Goal: Navigation & Orientation: Find specific page/section

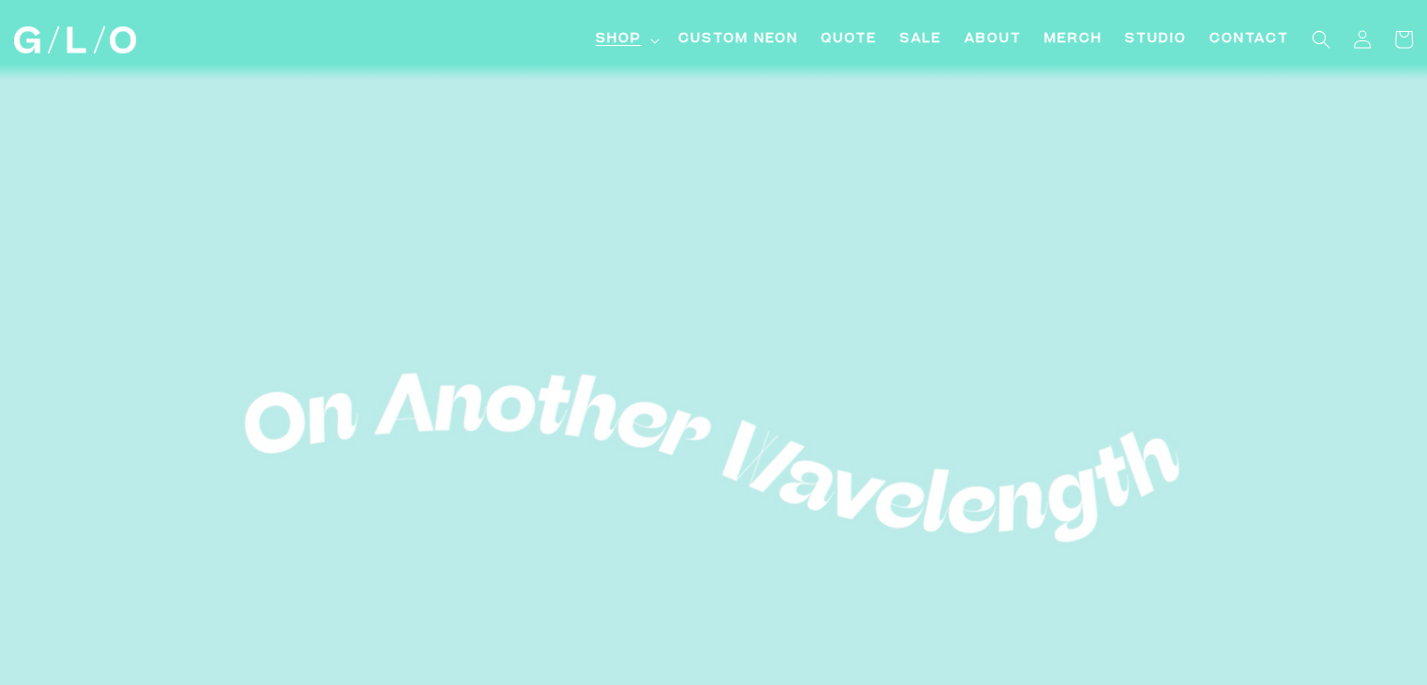
click at [627, 30] on span "Shop" at bounding box center [619, 40] width 46 height 20
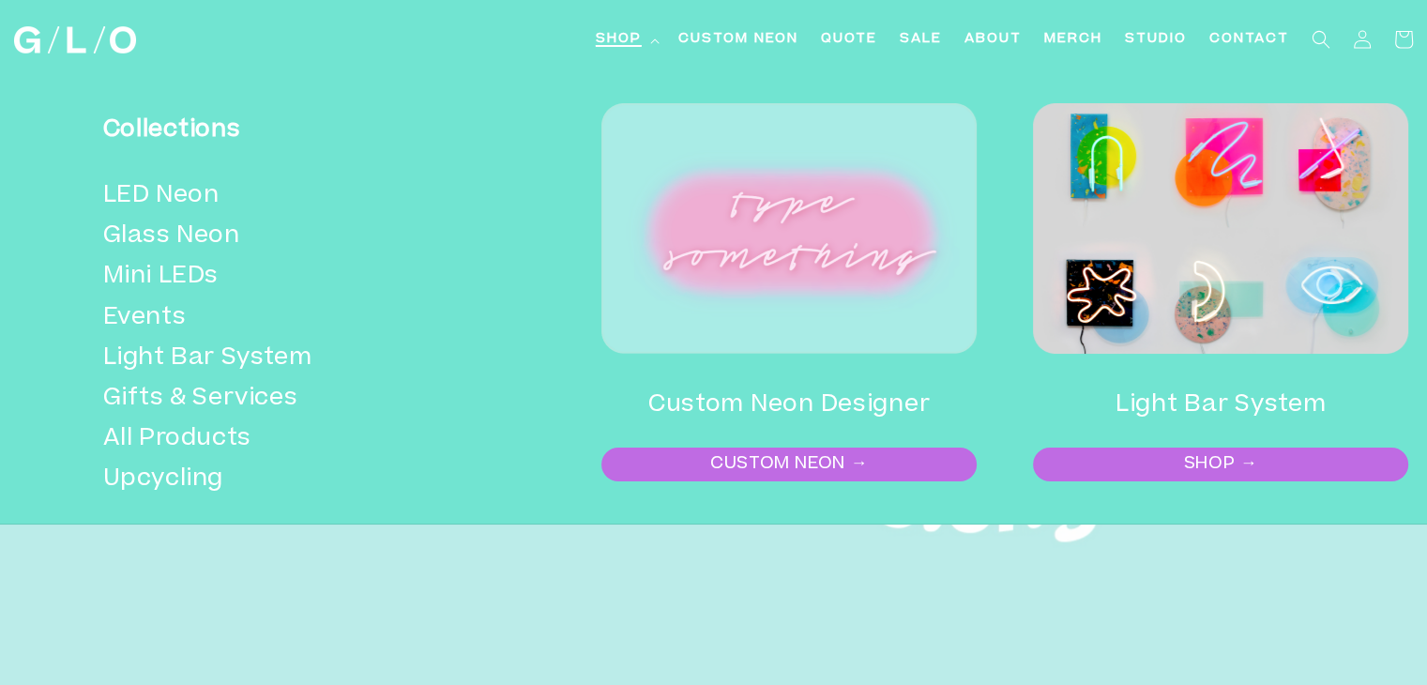
click at [615, 41] on span "Shop" at bounding box center [619, 40] width 46 height 20
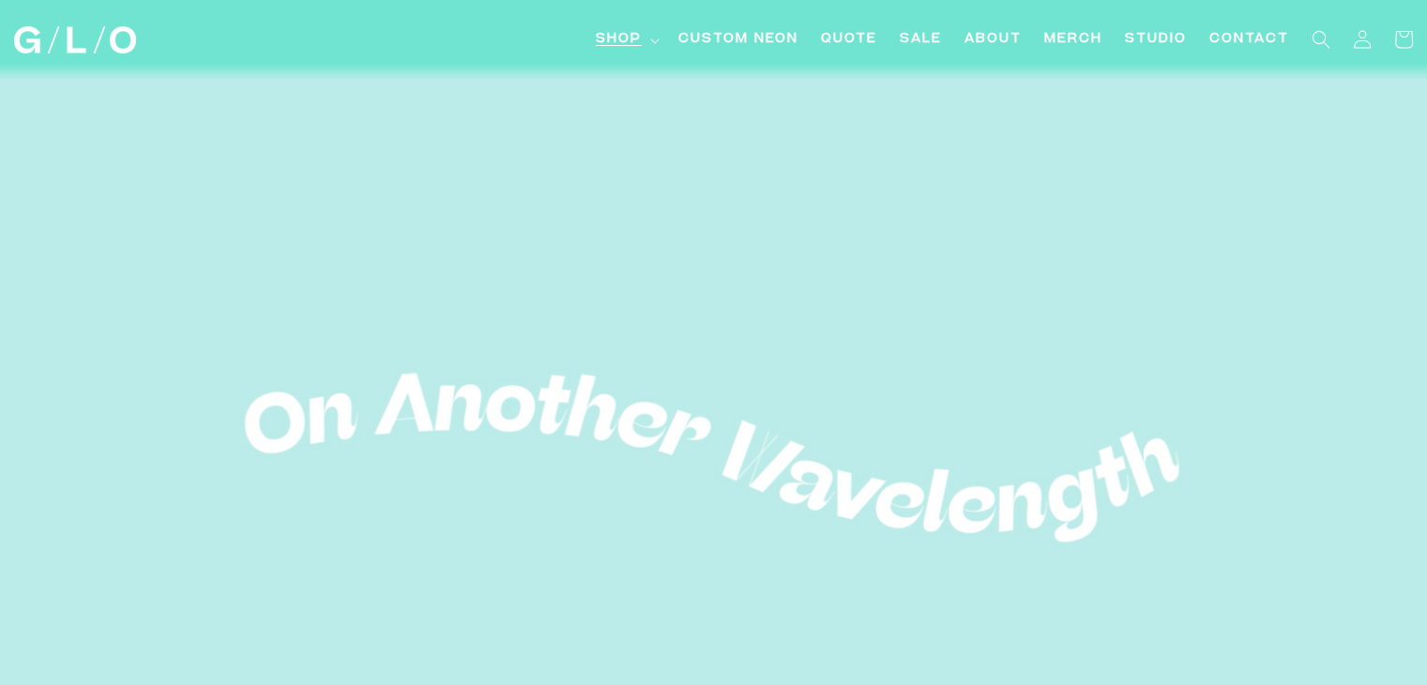
click at [615, 41] on span "Shop" at bounding box center [619, 40] width 46 height 20
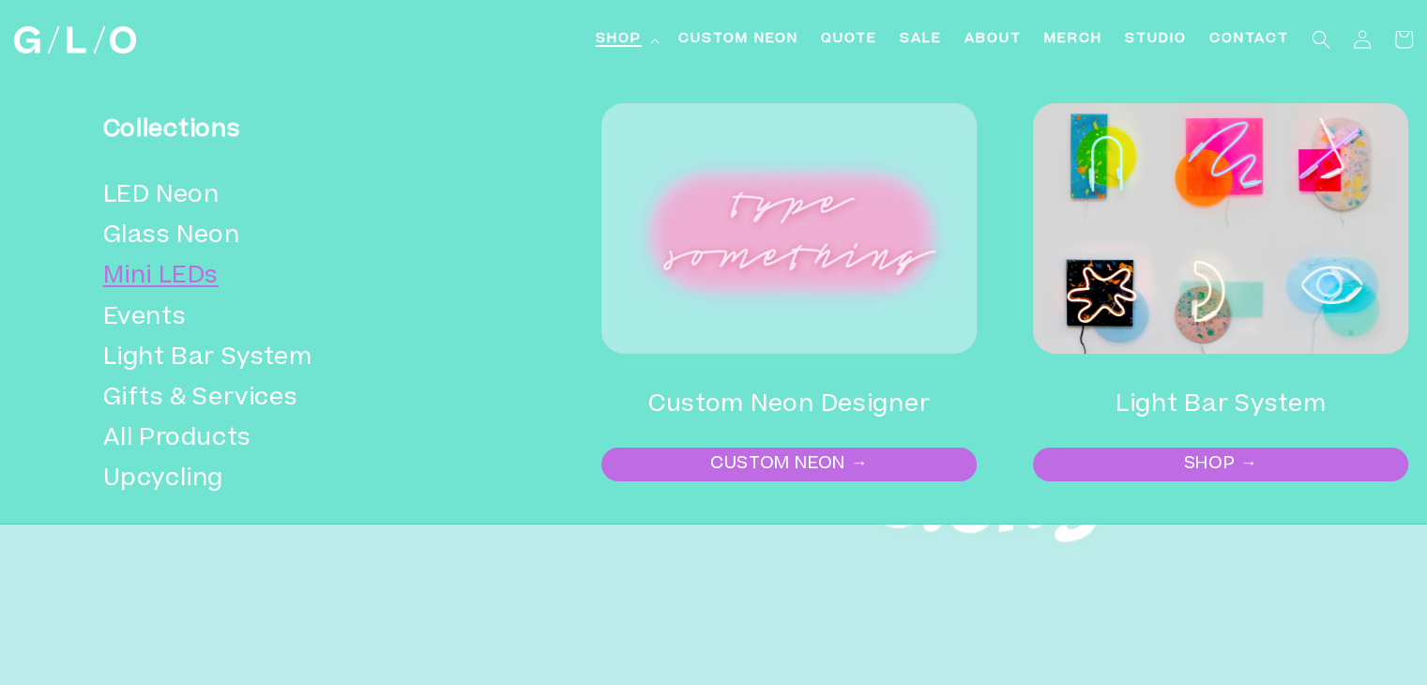
click at [154, 265] on link "Mini LEDs" at bounding box center [291, 277] width 377 height 40
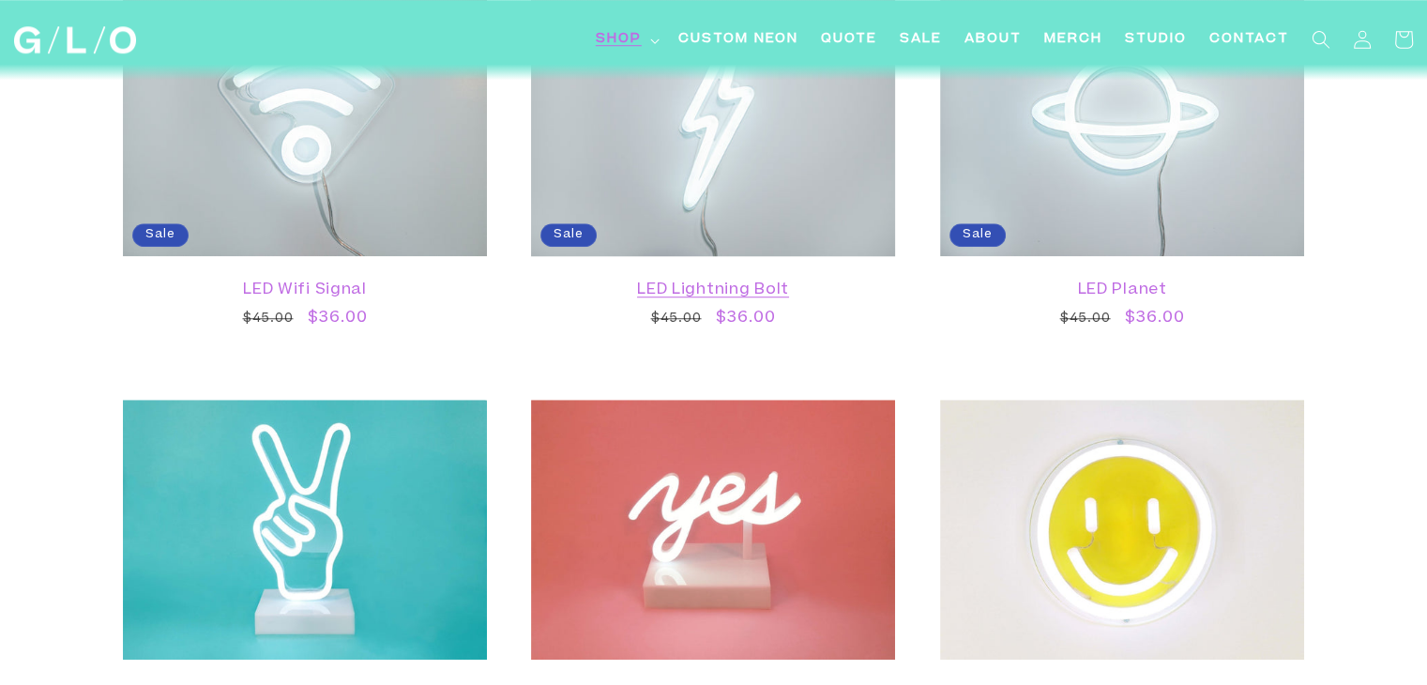
scroll to position [1313, 0]
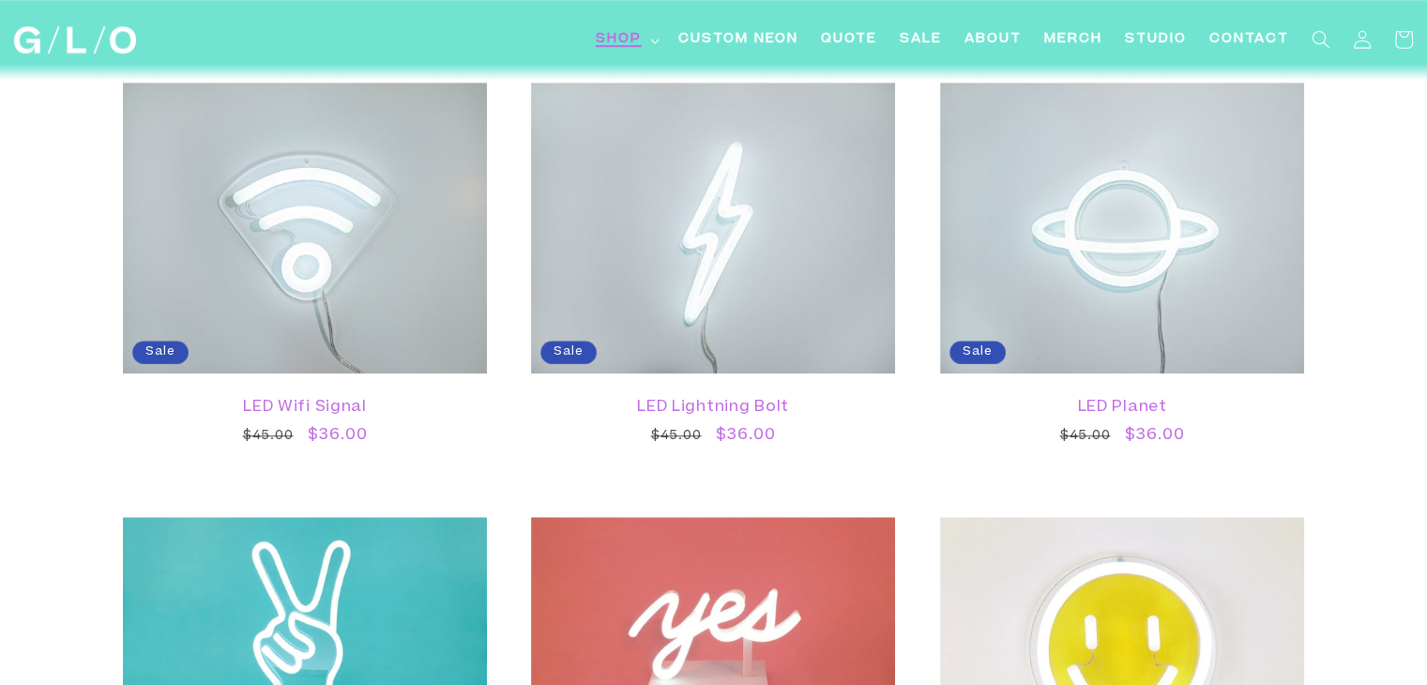
click at [625, 31] on span "Shop" at bounding box center [619, 40] width 46 height 20
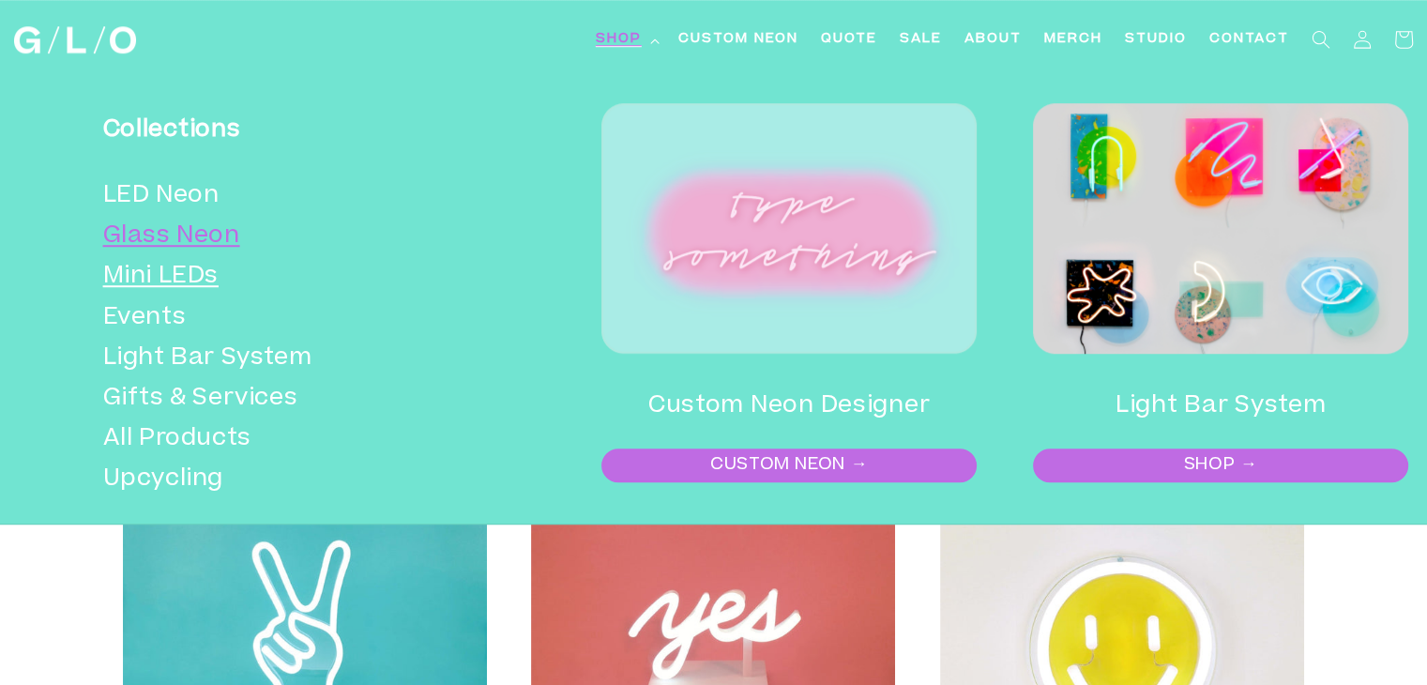
click at [219, 234] on link "Glass Neon" at bounding box center [291, 237] width 377 height 40
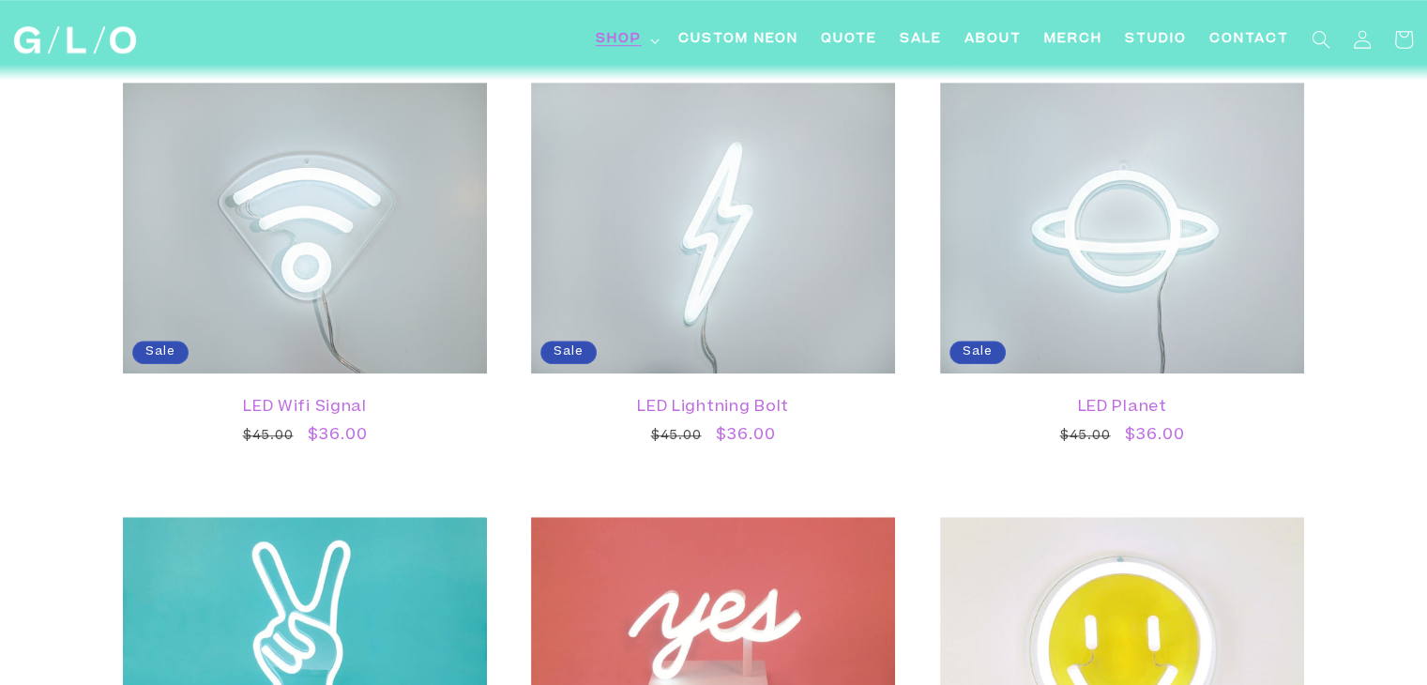
scroll to position [1305, 0]
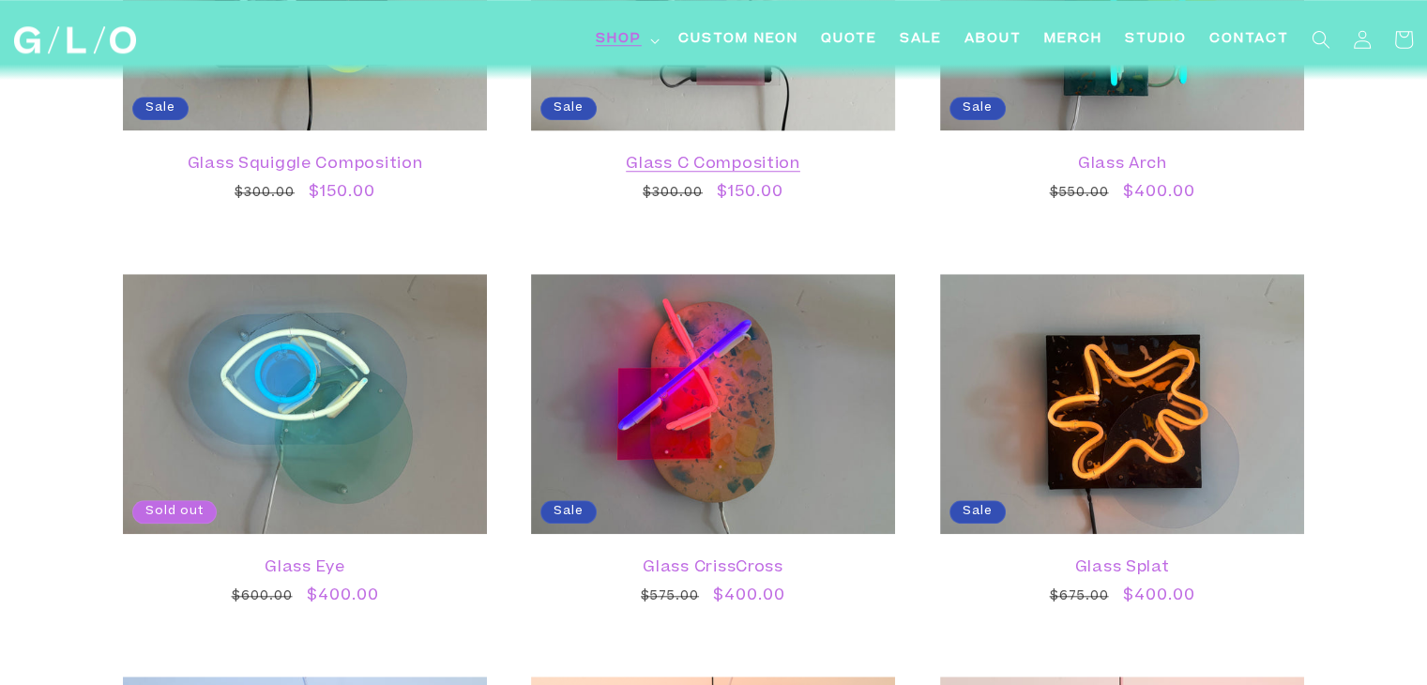
scroll to position [1219, 0]
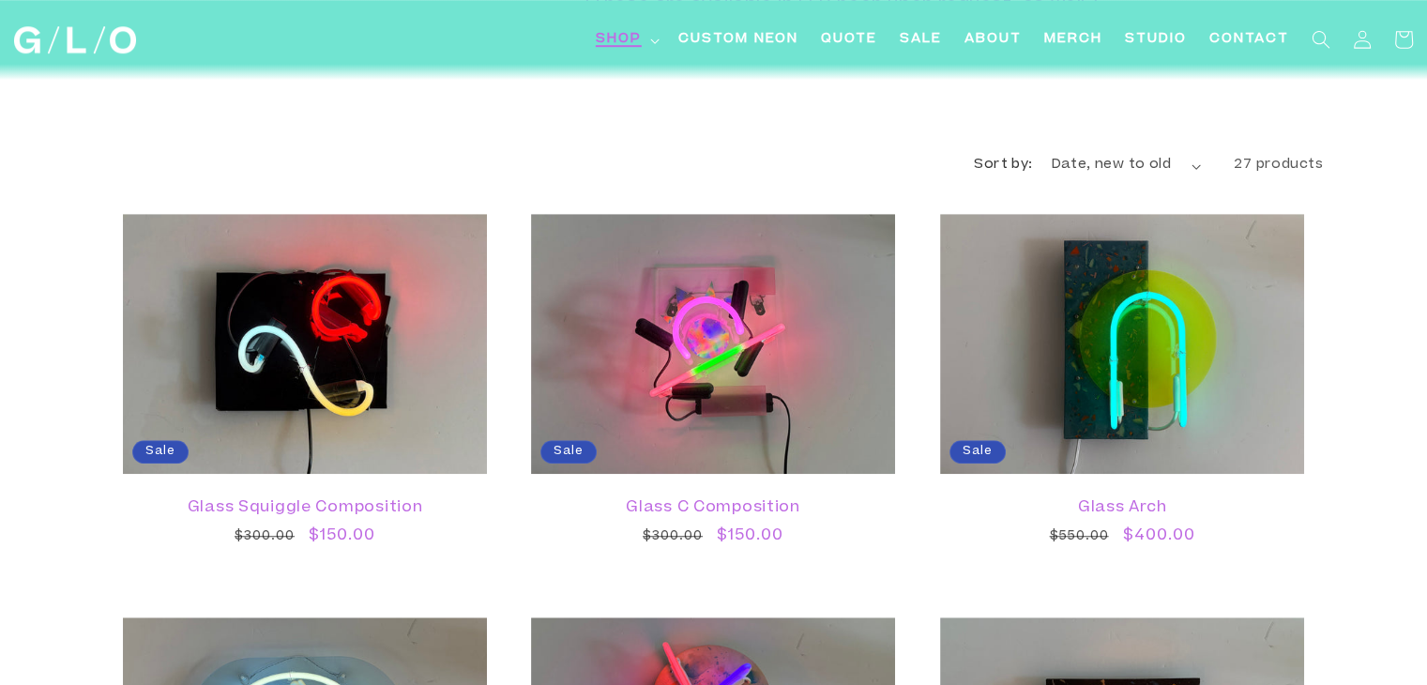
click at [615, 42] on span "Shop" at bounding box center [619, 40] width 46 height 20
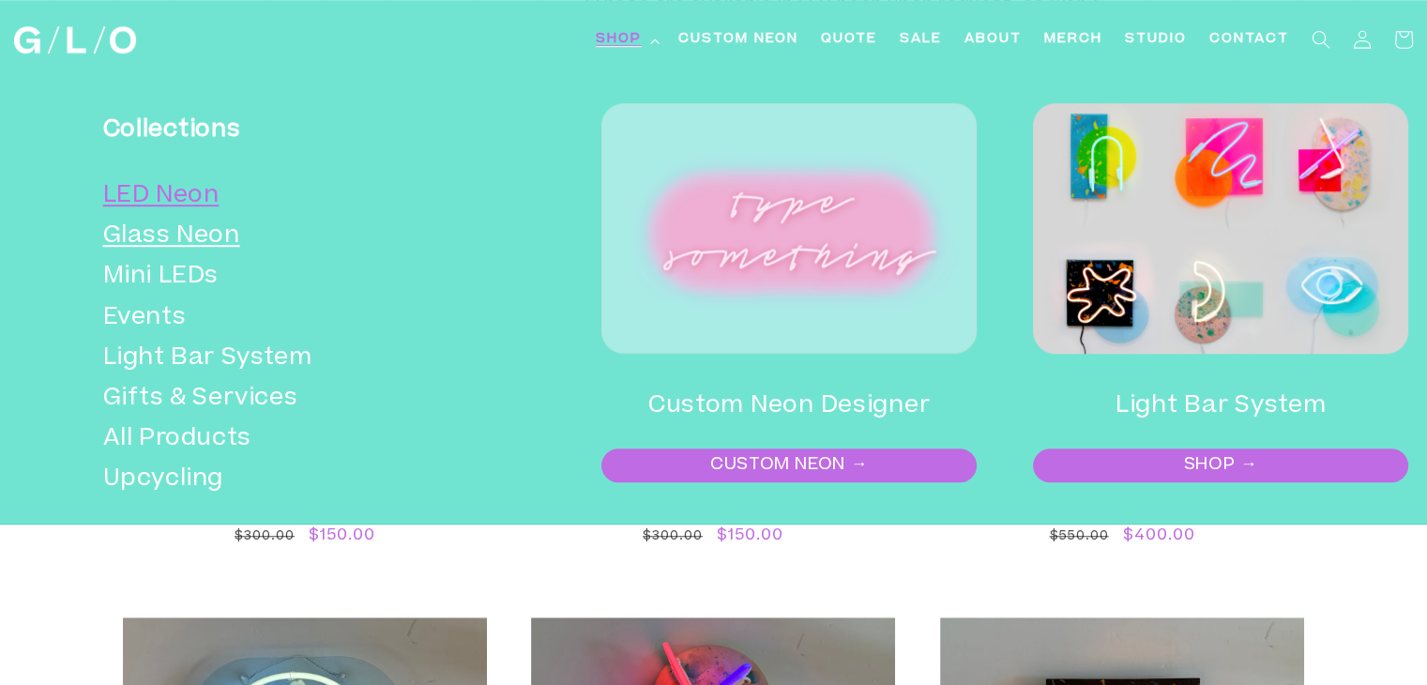
click at [192, 200] on link "LED Neon" at bounding box center [291, 196] width 377 height 40
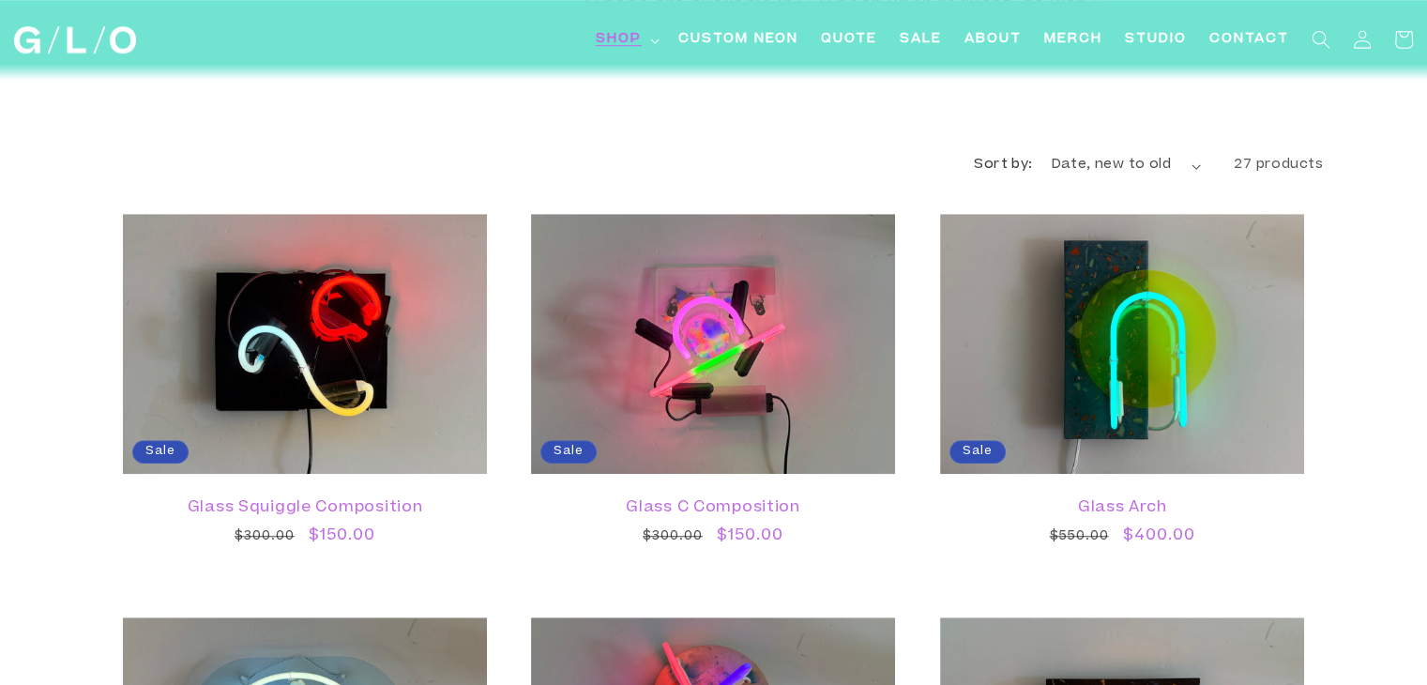
scroll to position [1210, 0]
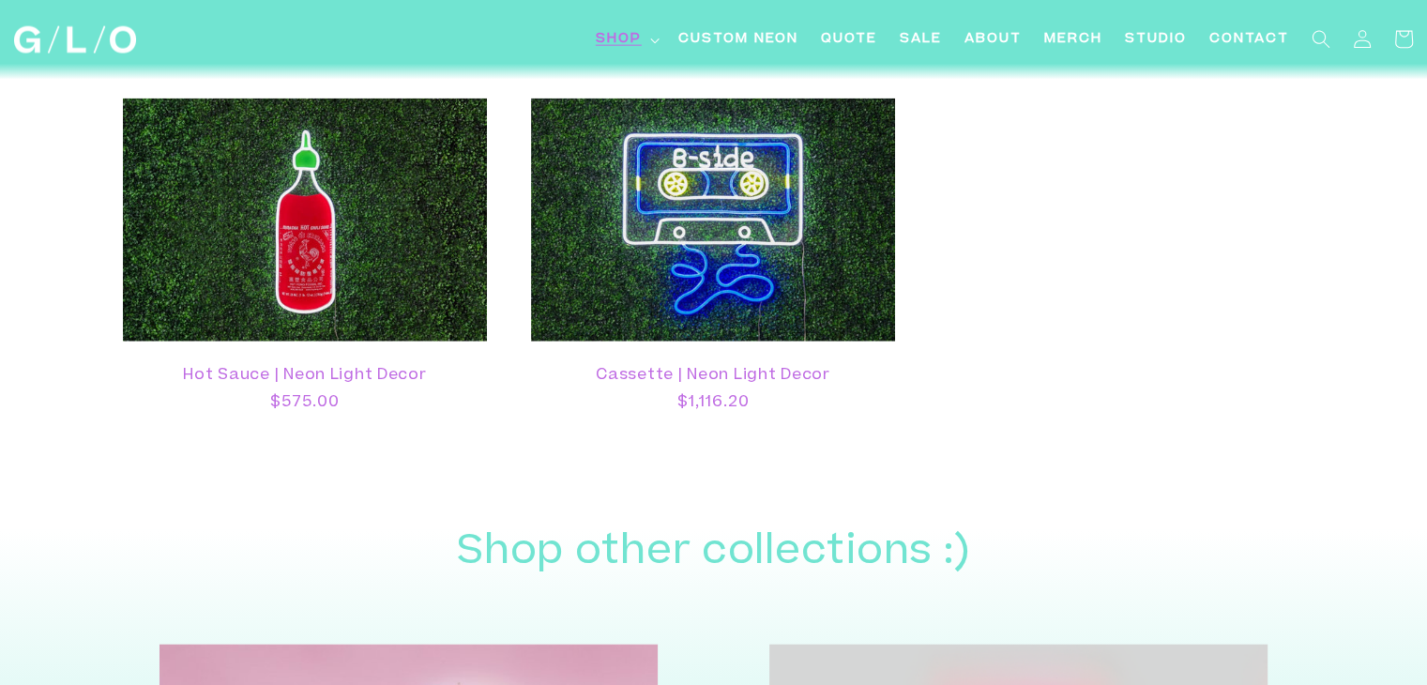
scroll to position [4221, 0]
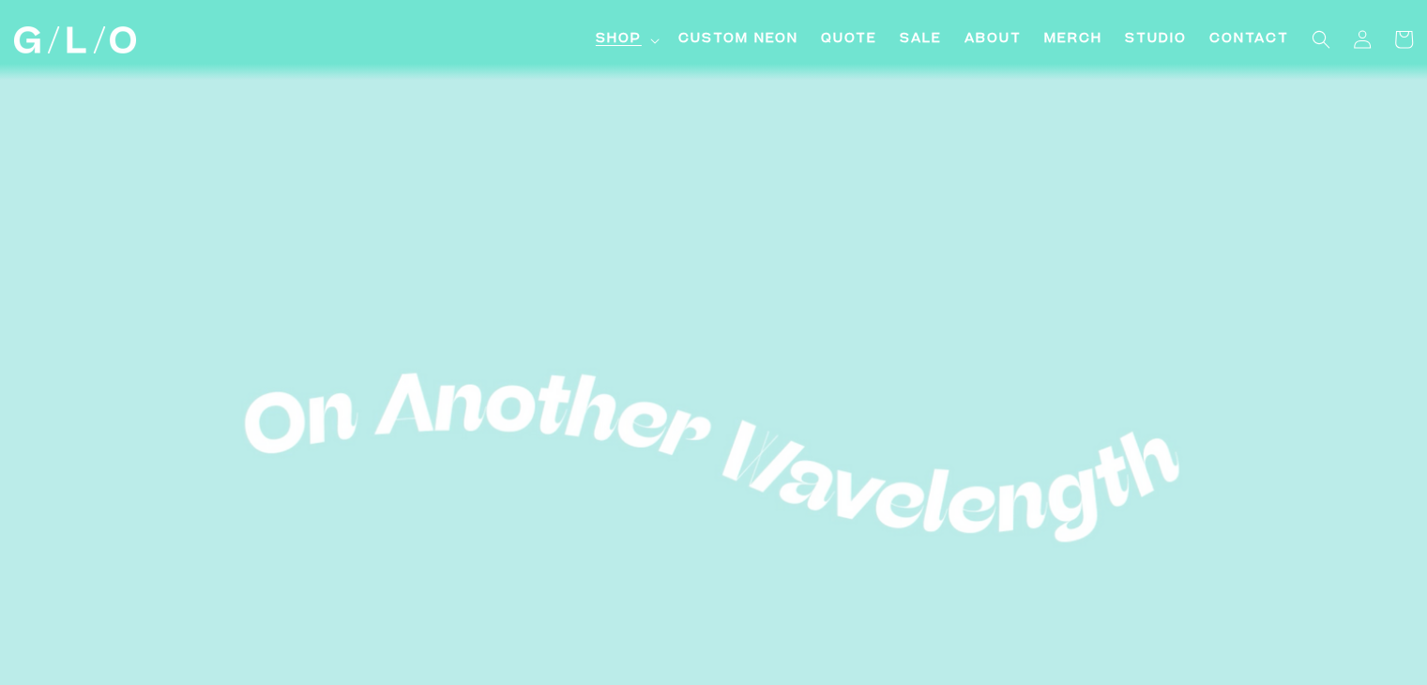
click at [630, 33] on span "Shop" at bounding box center [619, 40] width 46 height 20
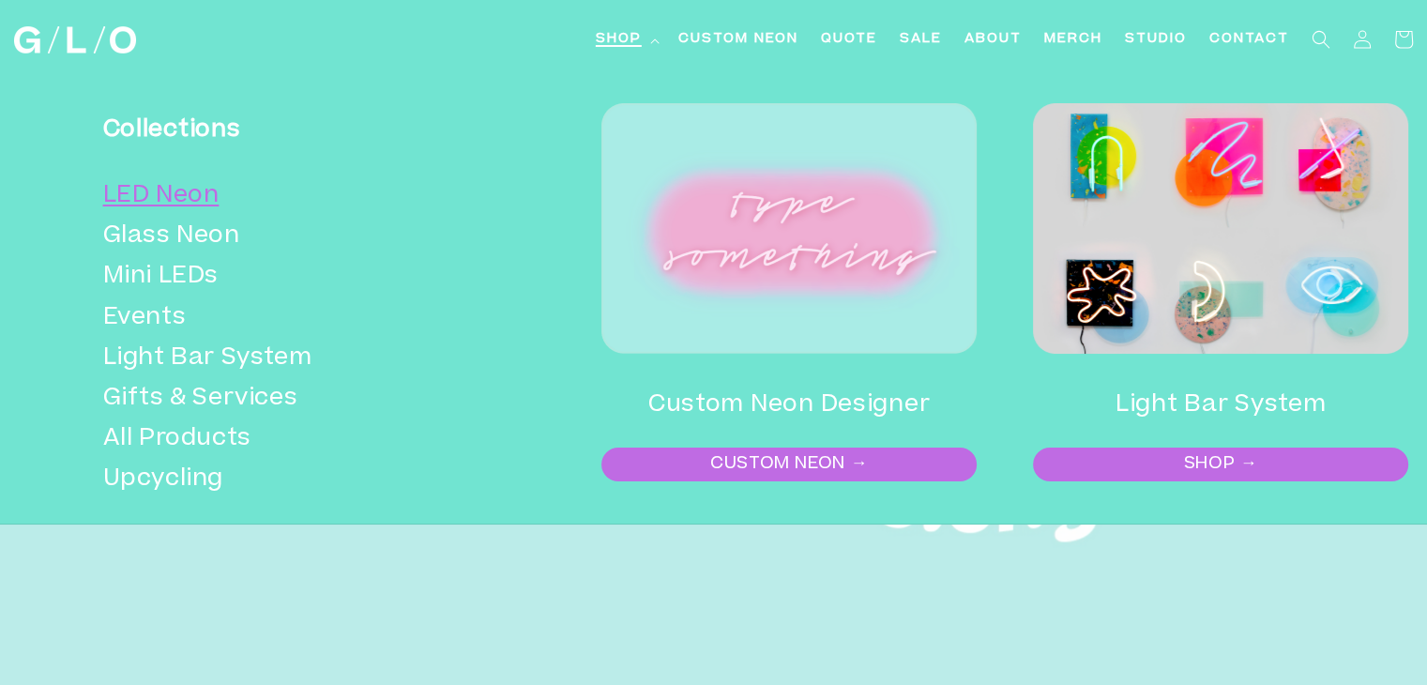
click at [193, 196] on link "LED Neon" at bounding box center [291, 196] width 377 height 40
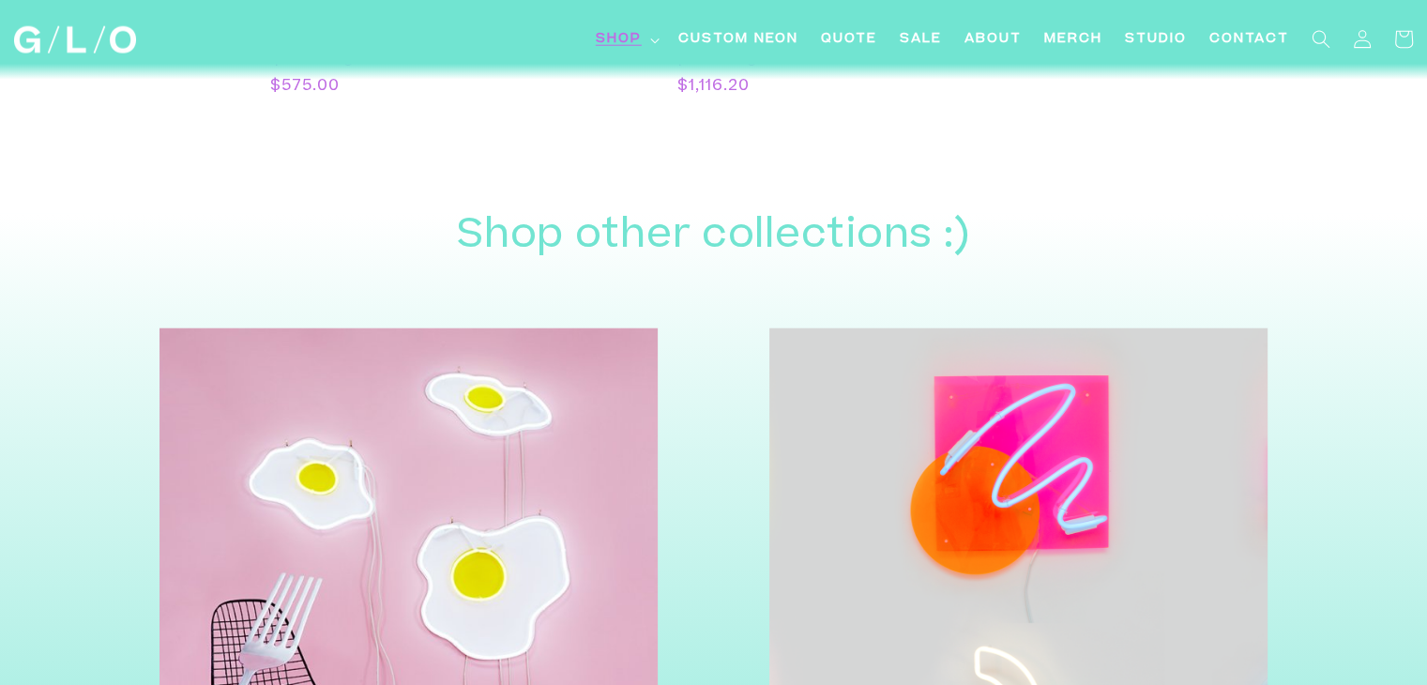
scroll to position [4877, 0]
